Goal: Communication & Community: Answer question/provide support

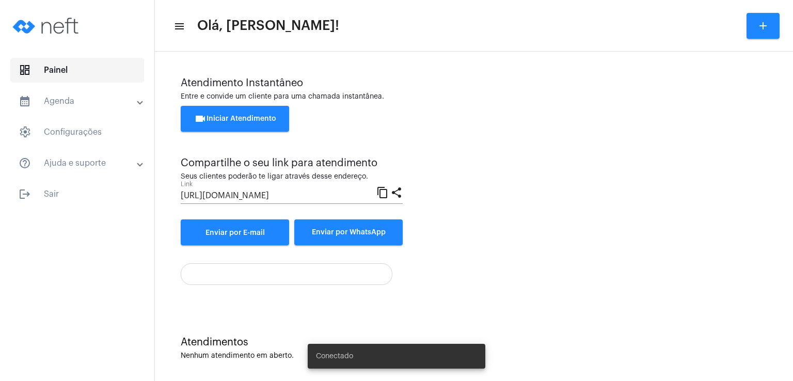
click at [136, 23] on div at bounding box center [77, 27] width 154 height 54
click at [391, 379] on div "Conectado" at bounding box center [396, 357] width 202 height 50
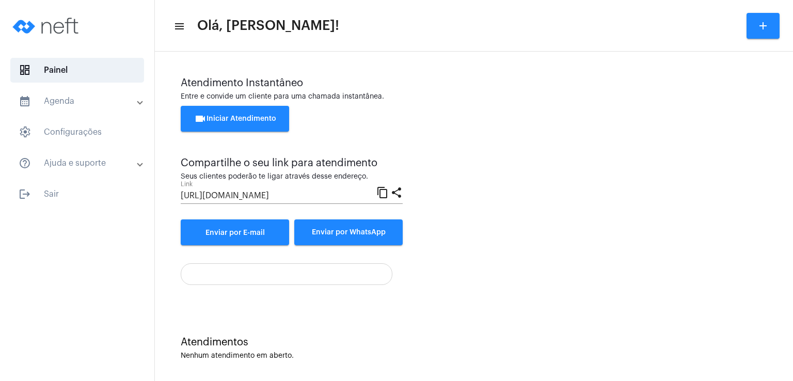
click at [238, 116] on span "videocam Iniciar Atendimento" at bounding box center [235, 118] width 82 height 7
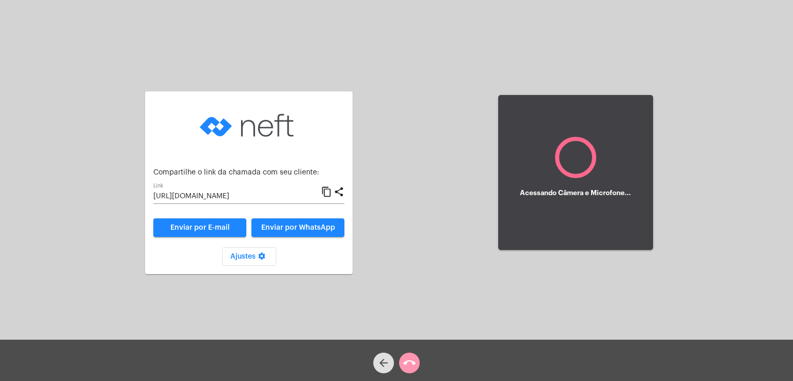
drag, startPoint x: 287, startPoint y: 10, endPoint x: 12, endPoint y: -15, distance: 275.4
click at [12, 0] on html "Aguardando cliente acessar a chamada Ajustes settings Compartilhe o link da cha…" at bounding box center [396, 190] width 793 height 381
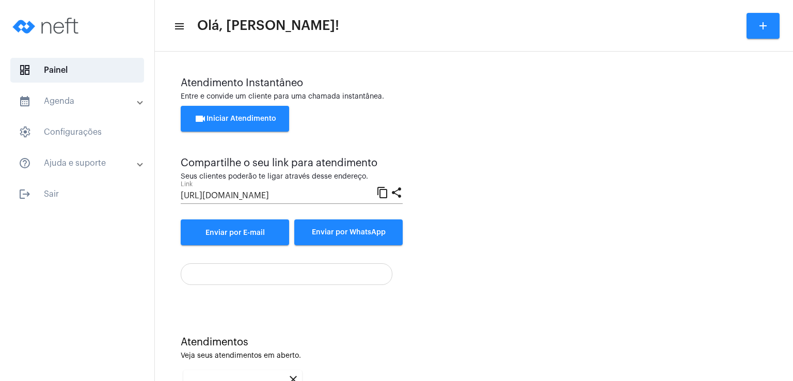
scroll to position [138, 0]
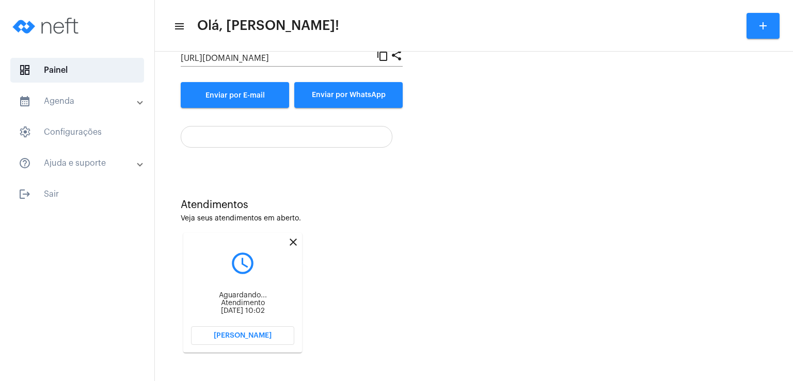
click at [293, 241] on mat-icon "close" at bounding box center [293, 242] width 12 height 12
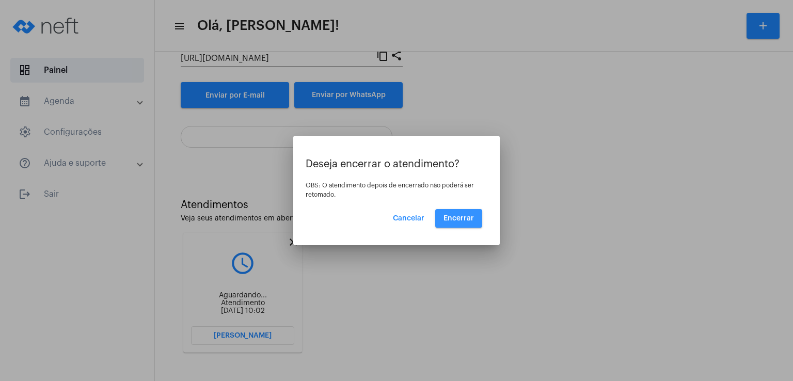
click at [465, 217] on span "Encerrar" at bounding box center [459, 218] width 30 height 7
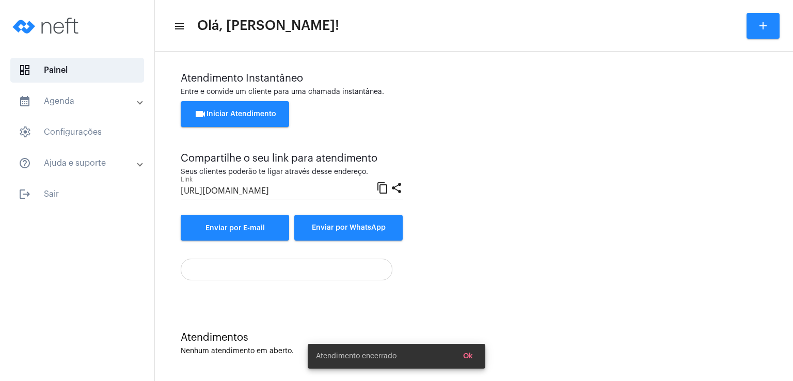
scroll to position [5, 0]
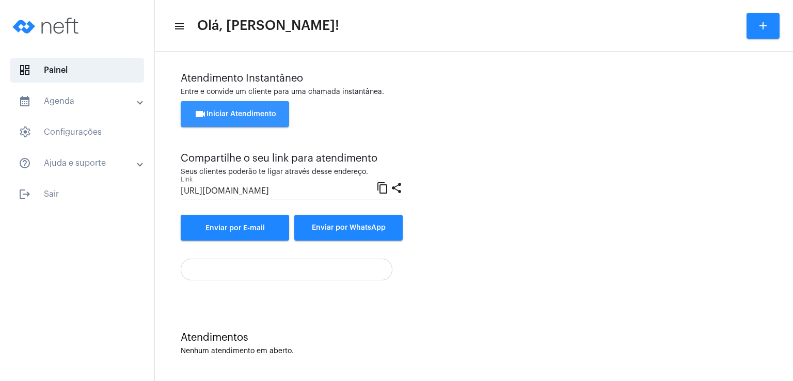
click at [266, 113] on span "videocam Iniciar Atendimento" at bounding box center [235, 114] width 82 height 7
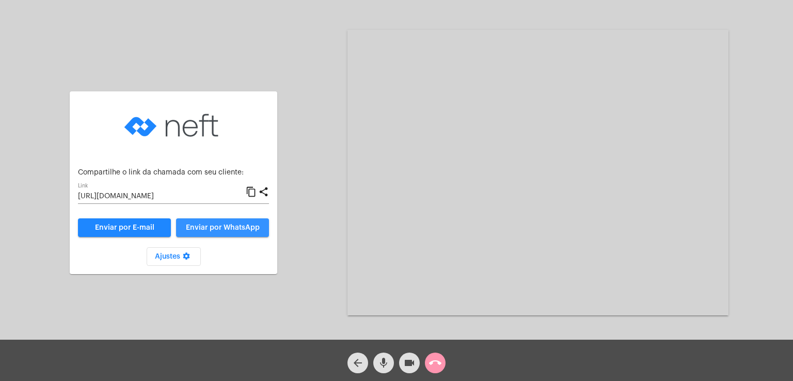
click at [221, 226] on span "Enviar por WhatsApp" at bounding box center [223, 227] width 74 height 7
click at [224, 224] on span "Enviar por WhatsApp" at bounding box center [223, 227] width 74 height 7
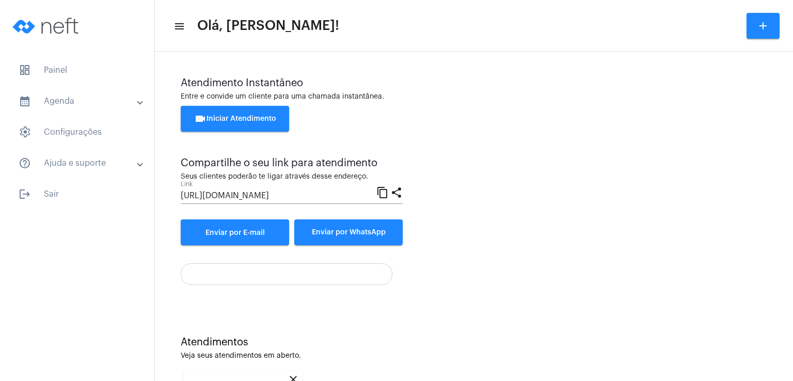
scroll to position [138, 0]
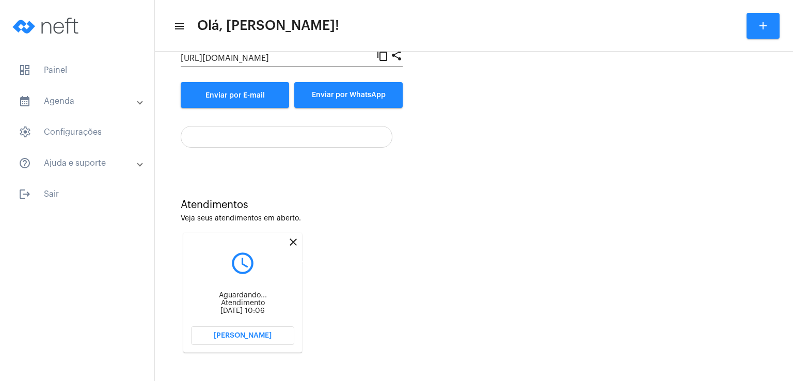
click at [293, 241] on mat-icon "close" at bounding box center [293, 242] width 12 height 12
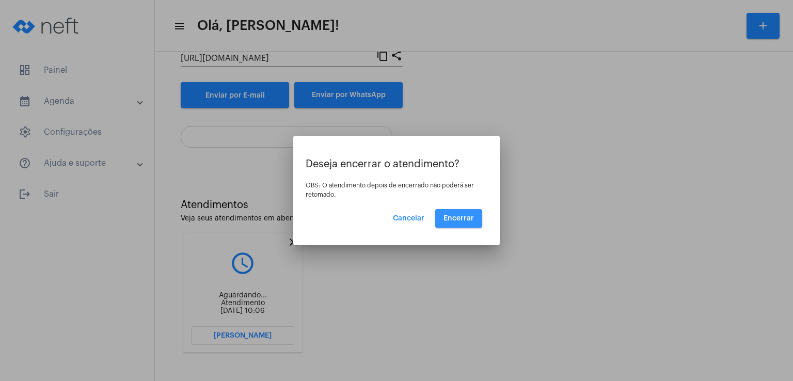
click at [465, 221] on span "Encerrar" at bounding box center [459, 218] width 30 height 7
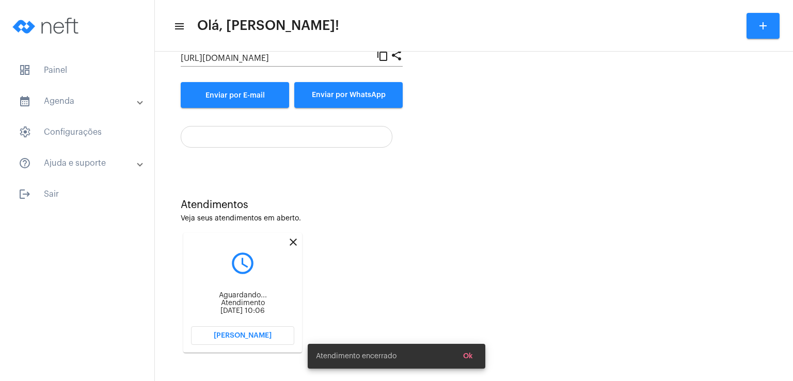
scroll to position [5, 0]
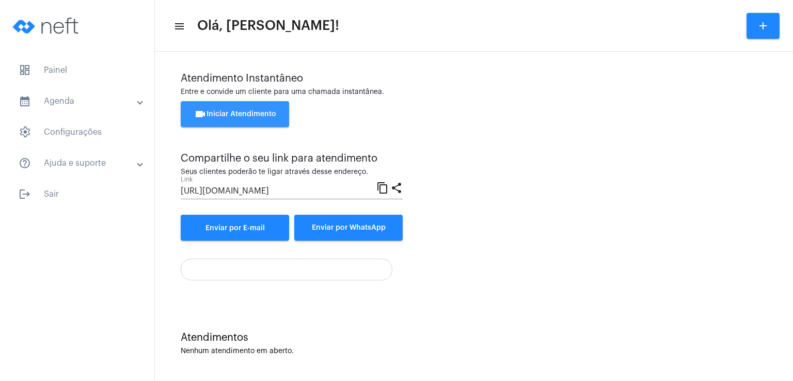
click at [270, 114] on span "videocam Iniciar Atendimento" at bounding box center [235, 114] width 82 height 7
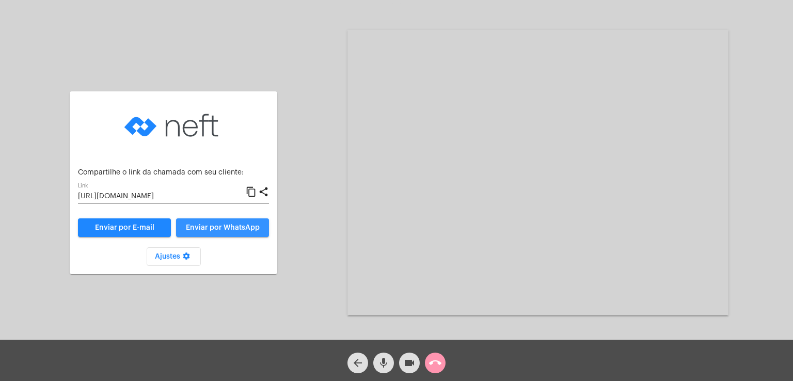
click at [217, 227] on span "Enviar por WhatsApp" at bounding box center [223, 227] width 74 height 7
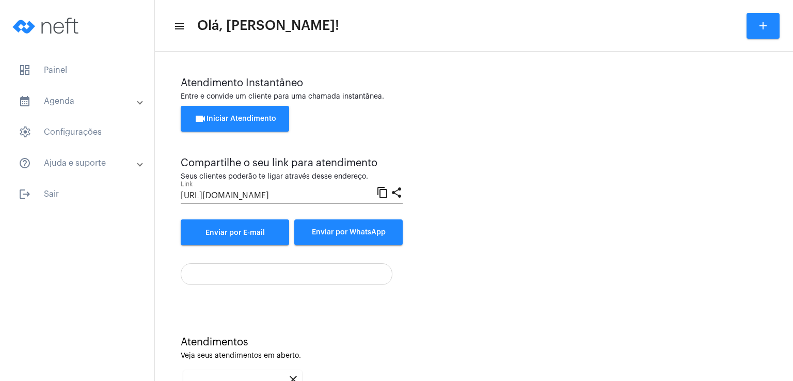
scroll to position [138, 0]
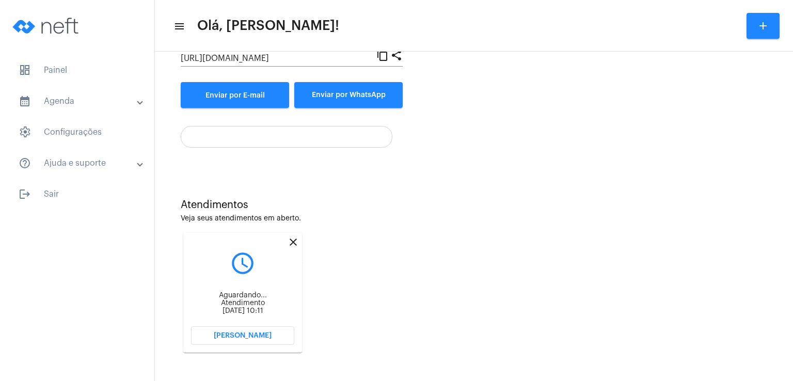
click at [293, 240] on mat-icon "close" at bounding box center [293, 242] width 12 height 12
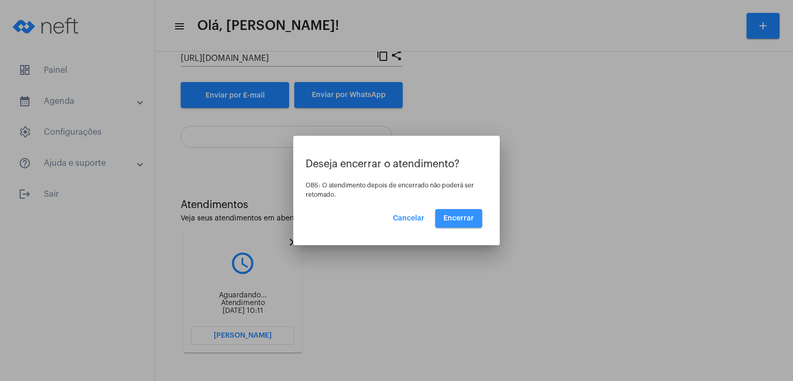
click at [452, 217] on span "Encerrar" at bounding box center [459, 218] width 30 height 7
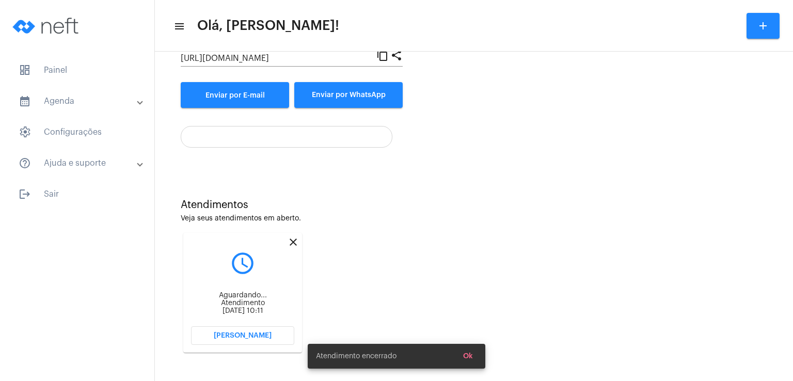
scroll to position [5, 0]
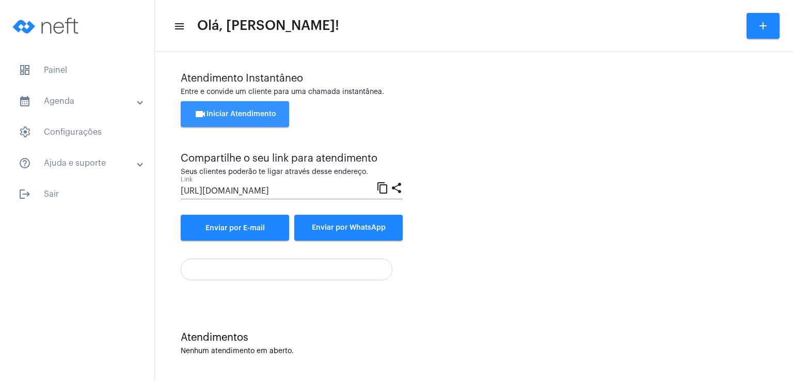
click at [221, 109] on button "videocam Iniciar Atendimento" at bounding box center [235, 114] width 108 height 26
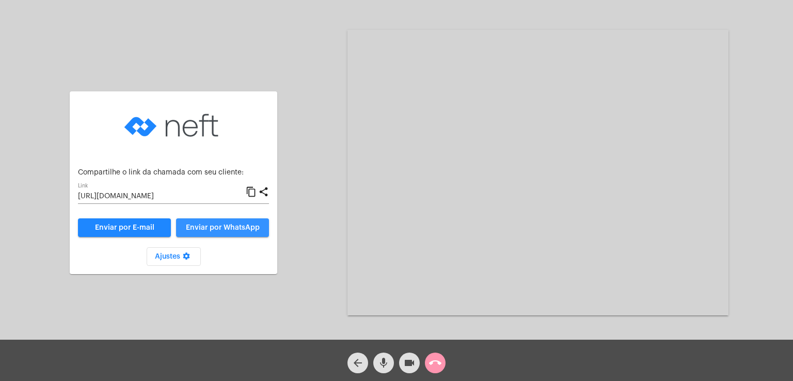
click at [238, 228] on span "Enviar por WhatsApp" at bounding box center [223, 227] width 74 height 7
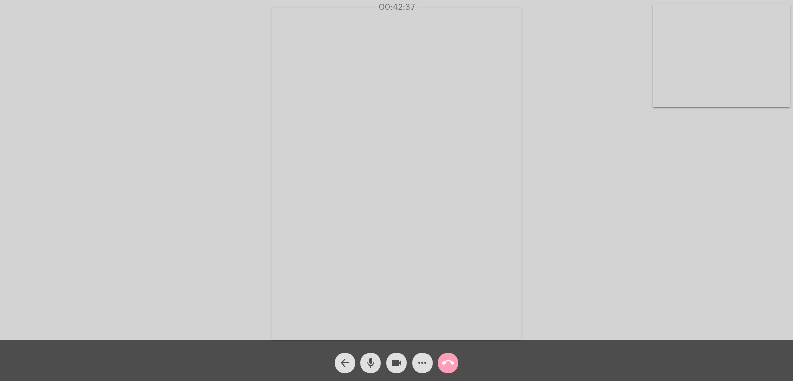
click at [452, 359] on mat-icon "call_end" at bounding box center [448, 363] width 12 height 12
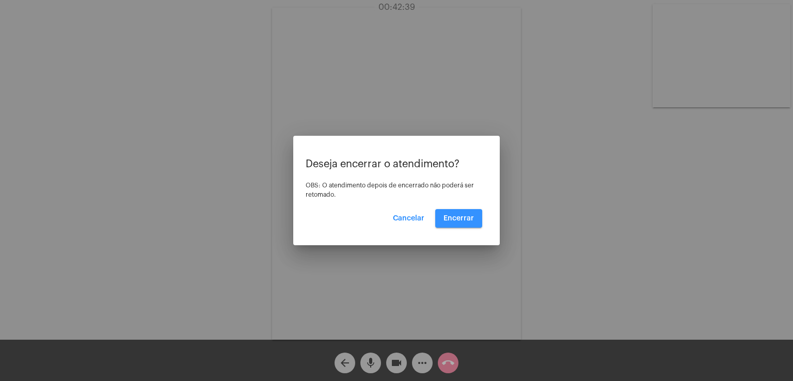
click at [459, 224] on button "Encerrar" at bounding box center [458, 218] width 47 height 19
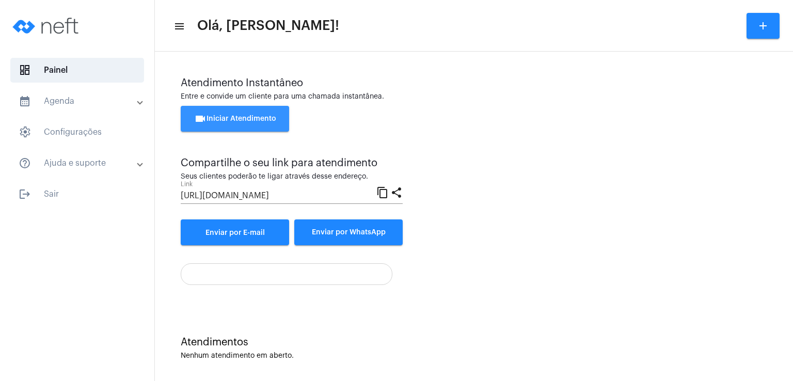
click at [264, 117] on span "videocam Iniciar Atendimento" at bounding box center [235, 118] width 82 height 7
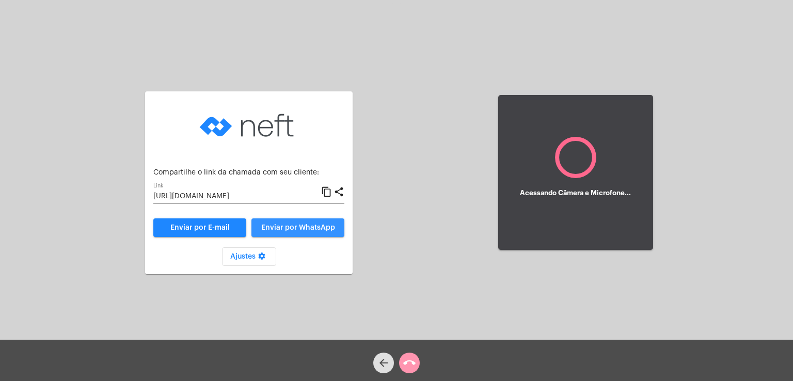
click at [315, 227] on span "Enviar por WhatsApp" at bounding box center [298, 227] width 74 height 7
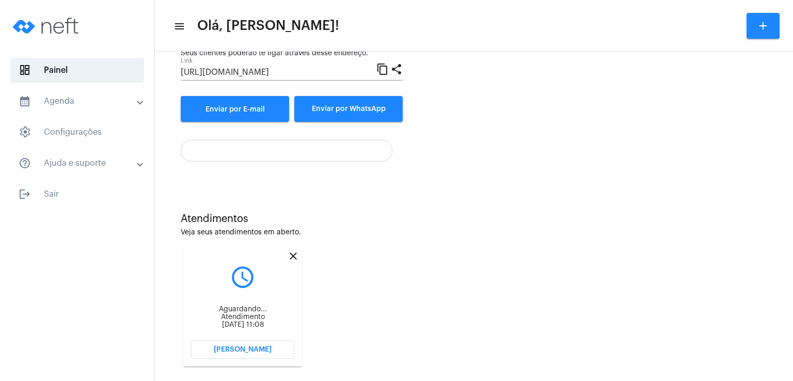
scroll to position [124, 0]
click at [292, 254] on mat-icon "close" at bounding box center [293, 255] width 12 height 12
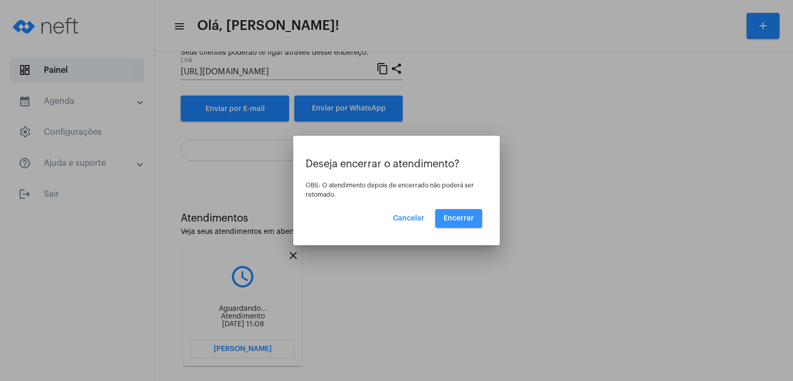
click at [467, 224] on button "Encerrar" at bounding box center [458, 218] width 47 height 19
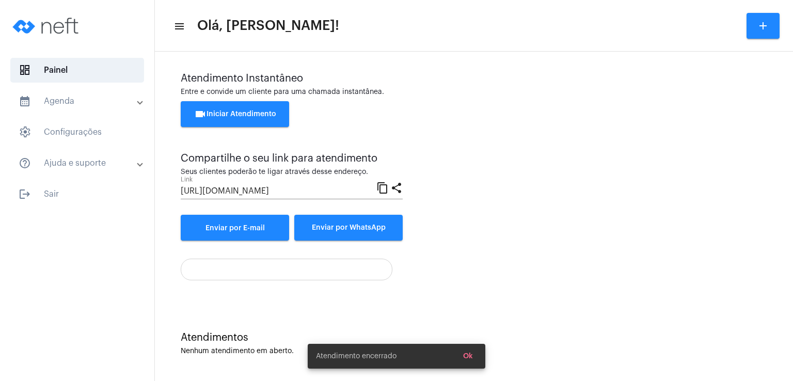
scroll to position [5, 0]
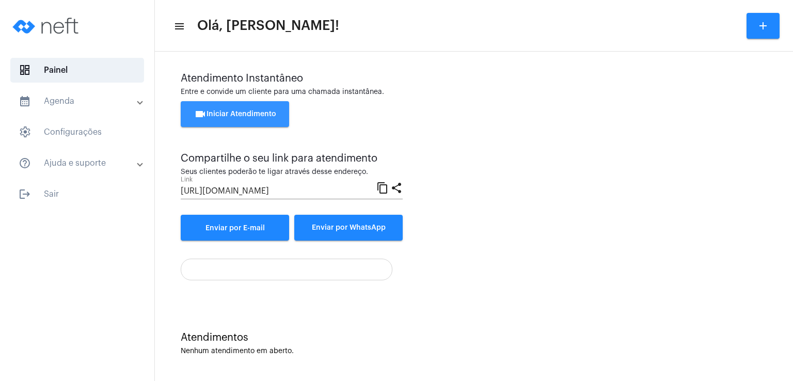
click at [254, 116] on span "videocam Iniciar Atendimento" at bounding box center [235, 114] width 82 height 7
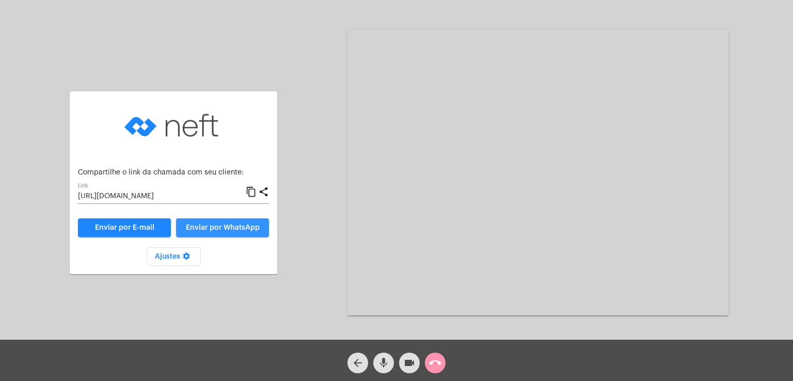
click at [253, 224] on button "Enviar por WhatsApp" at bounding box center [222, 227] width 93 height 19
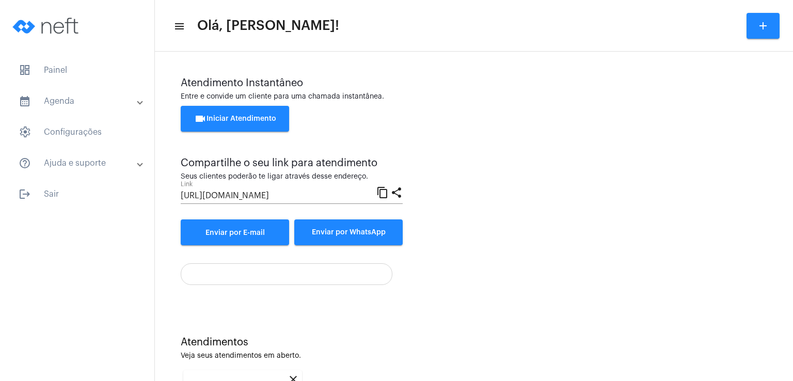
scroll to position [138, 0]
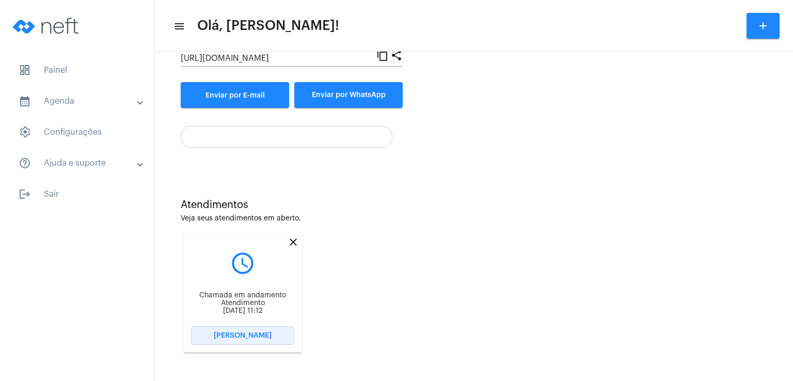
click at [261, 332] on span "[PERSON_NAME]" at bounding box center [243, 335] width 58 height 7
